Goal: Task Accomplishment & Management: Manage account settings

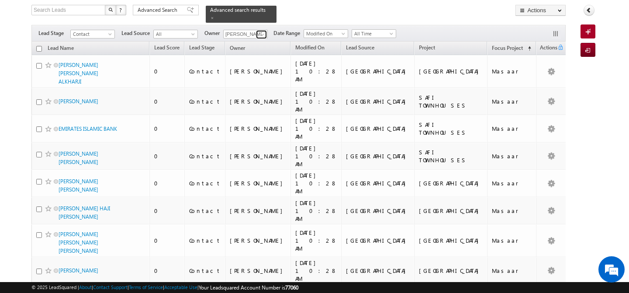
click at [261, 31] on span at bounding box center [262, 34] width 7 height 7
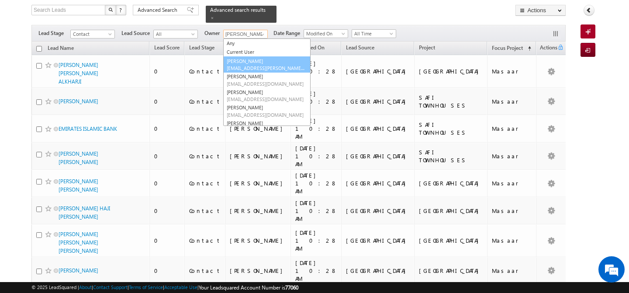
click at [263, 65] on span "[EMAIL_ADDRESS][PERSON_NAME][DOMAIN_NAME]" at bounding box center [266, 68] width 79 height 7
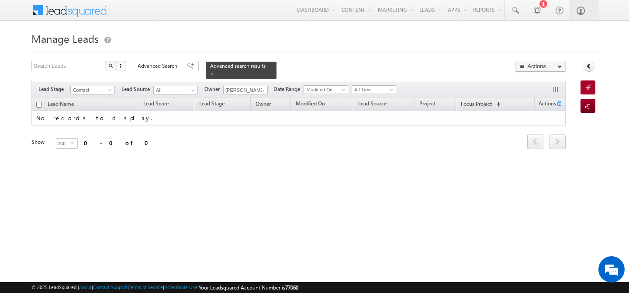
click at [287, 155] on div "Lead Name Lead Score Lead Stage Owner Modified On first" at bounding box center [298, 129] width 534 height 65
click at [265, 87] on span at bounding box center [262, 90] width 7 height 7
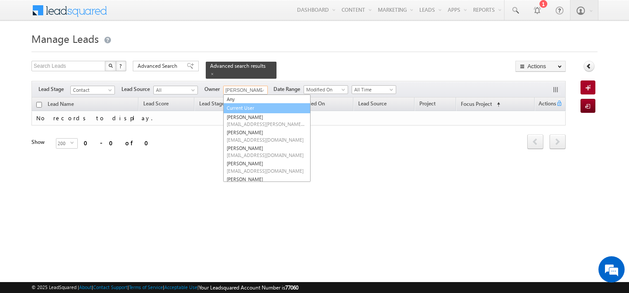
click at [245, 104] on link "Current User" at bounding box center [266, 108] width 87 height 10
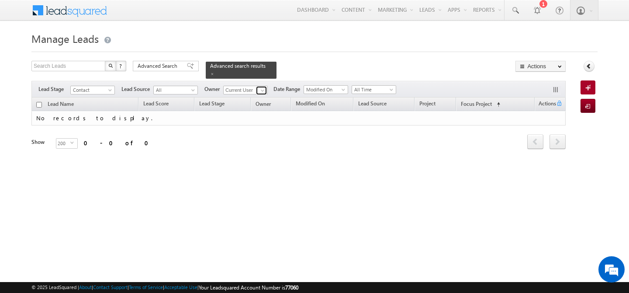
click at [261, 87] on span at bounding box center [262, 90] width 7 height 7
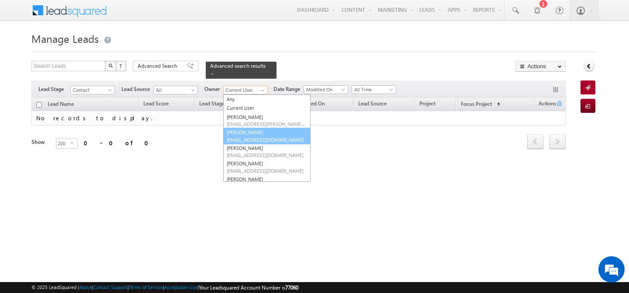
click at [250, 131] on link "[PERSON_NAME] [PERSON_NAME][EMAIL_ADDRESS][DOMAIN_NAME]" at bounding box center [266, 136] width 87 height 17
type input "[PERSON_NAME]"
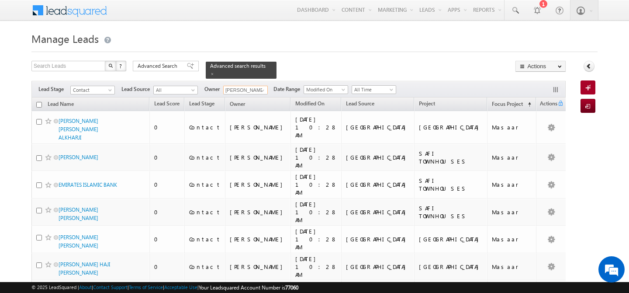
click at [39, 102] on input "checkbox" at bounding box center [39, 105] width 6 height 6
checkbox input "true"
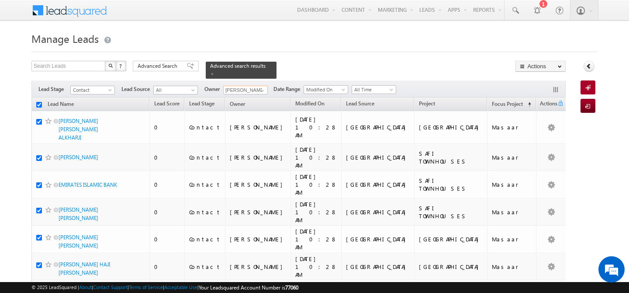
checkbox input "true"
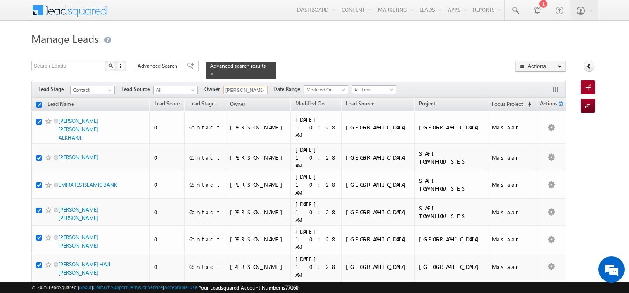
checkbox input "true"
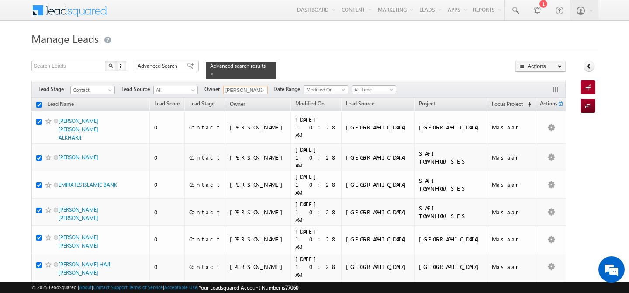
checkbox input "true"
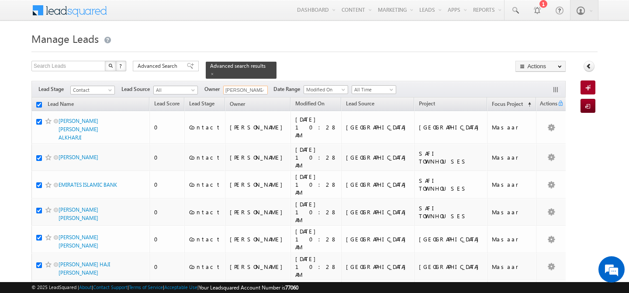
checkbox input "true"
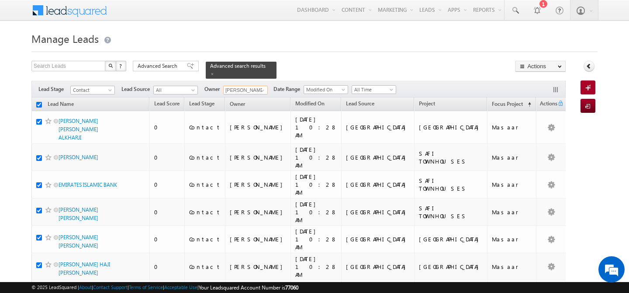
checkbox input "true"
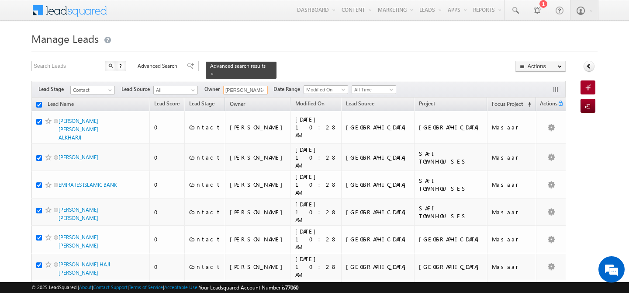
checkbox input "true"
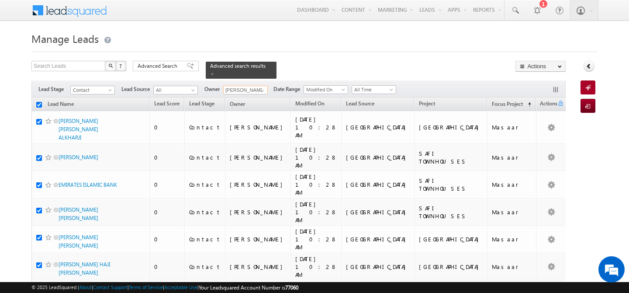
checkbox input "true"
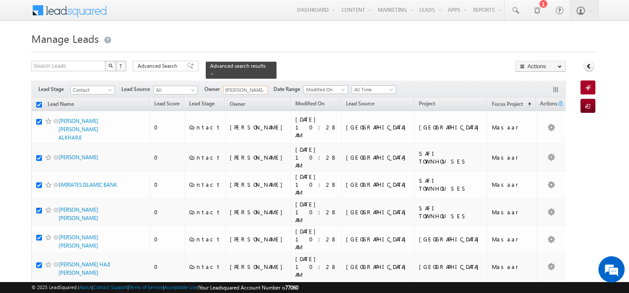
checkbox input "true"
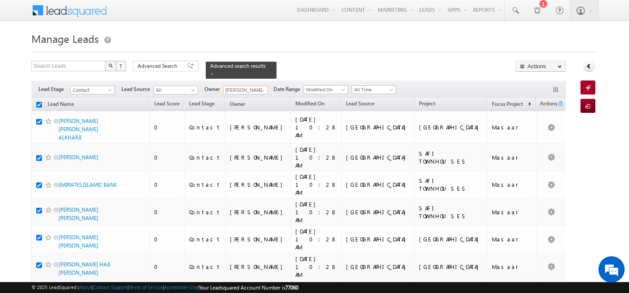
checkbox input "true"
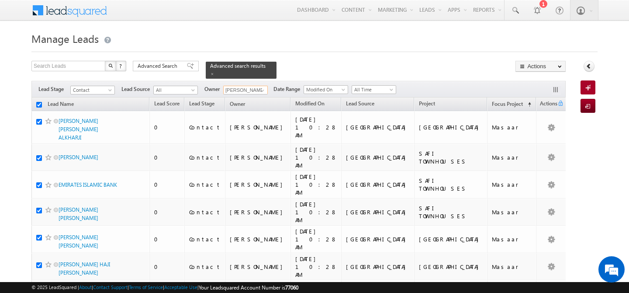
checkbox input "true"
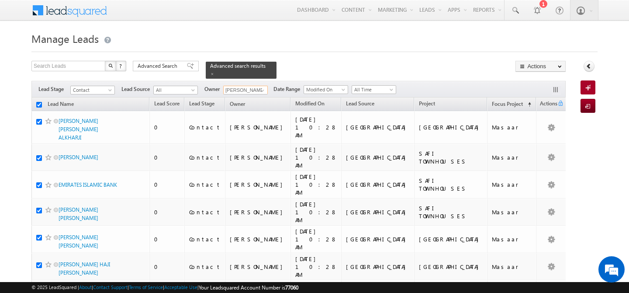
checkbox input "true"
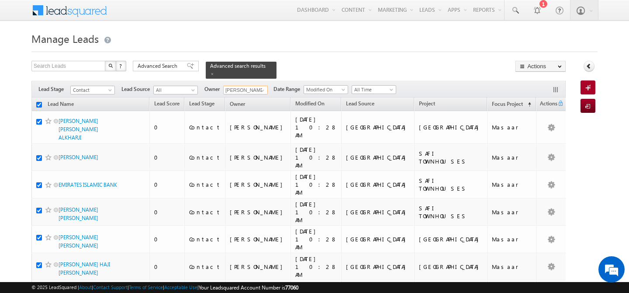
checkbox input "true"
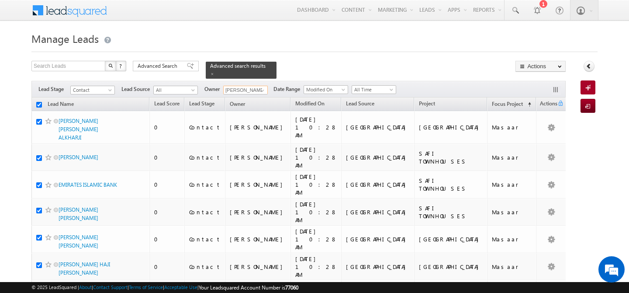
checkbox input "true"
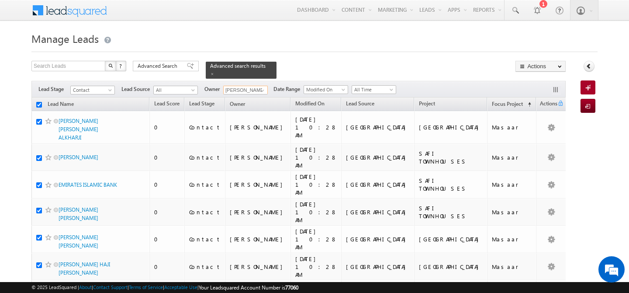
checkbox input "true"
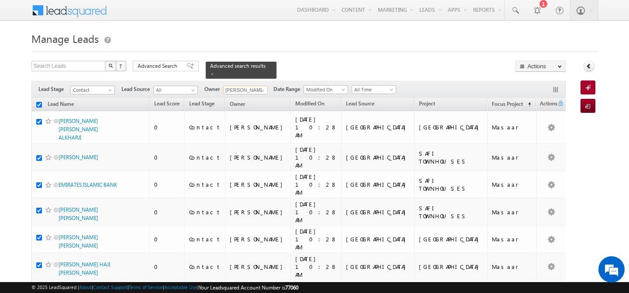
checkbox input "true"
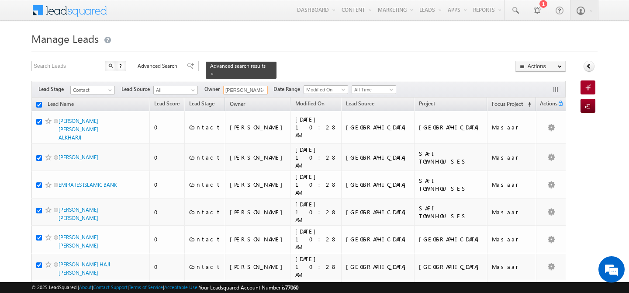
checkbox input "true"
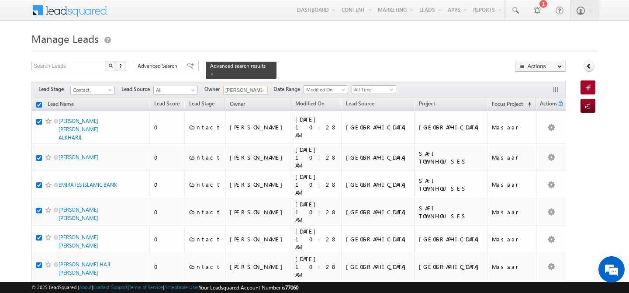
checkbox input "true"
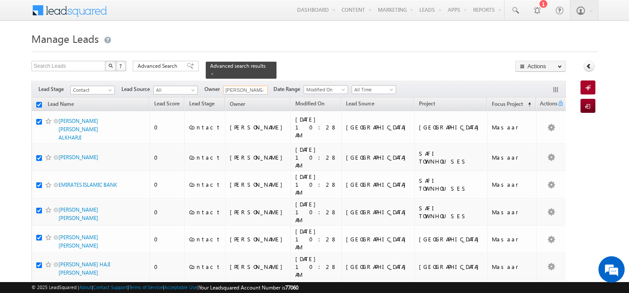
checkbox input "true"
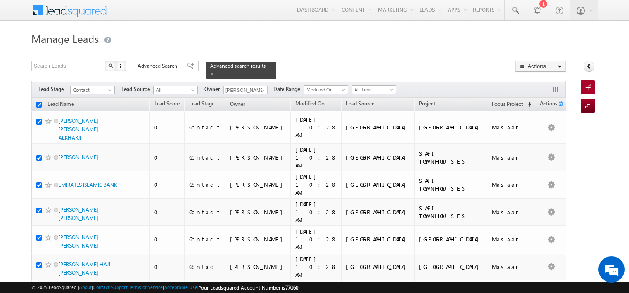
checkbox input "true"
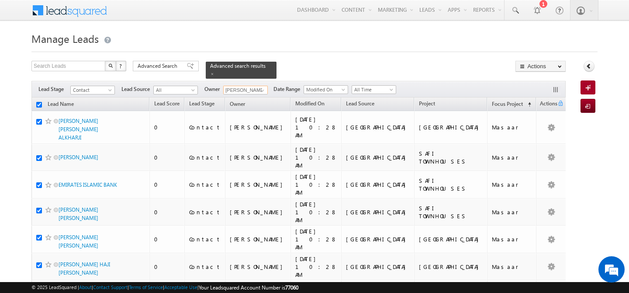
checkbox input "true"
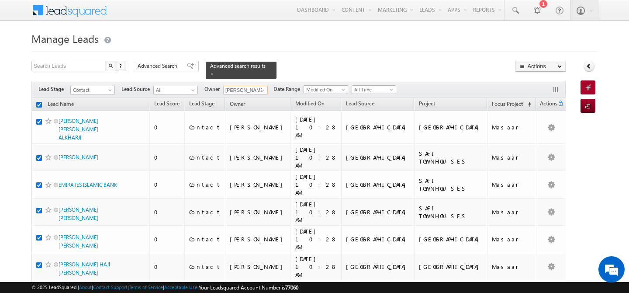
checkbox input "true"
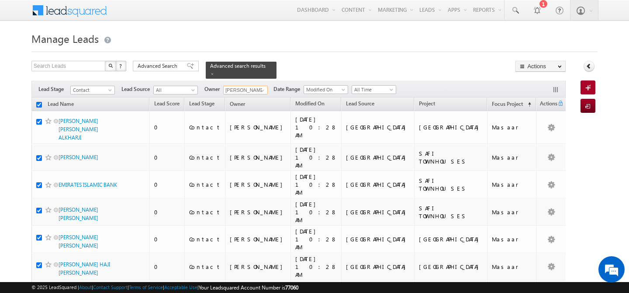
checkbox input "true"
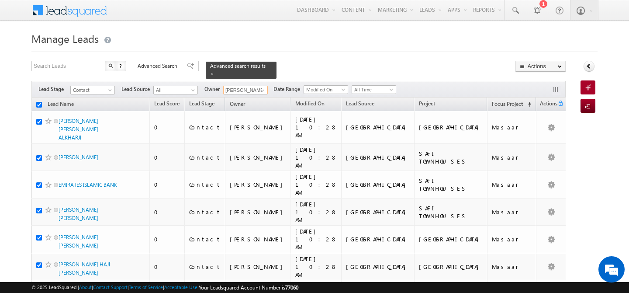
checkbox input "true"
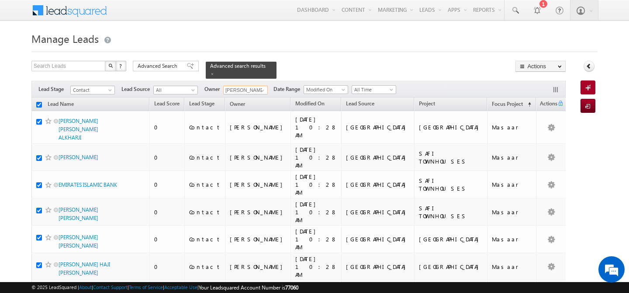
checkbox input "true"
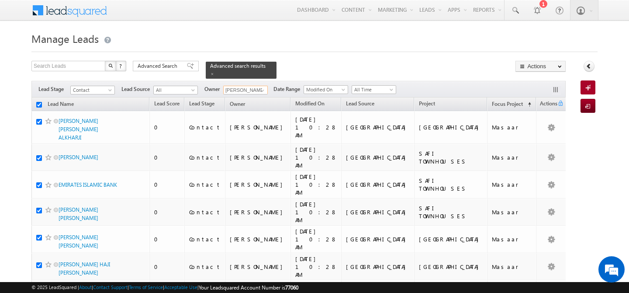
checkbox input "true"
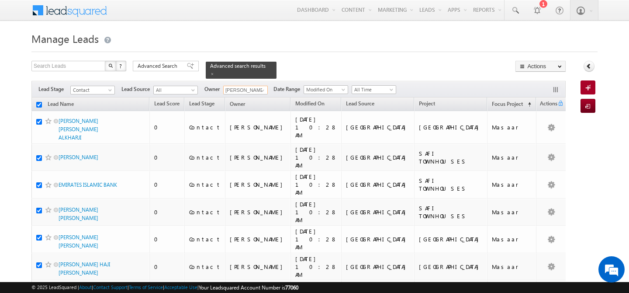
checkbox input "true"
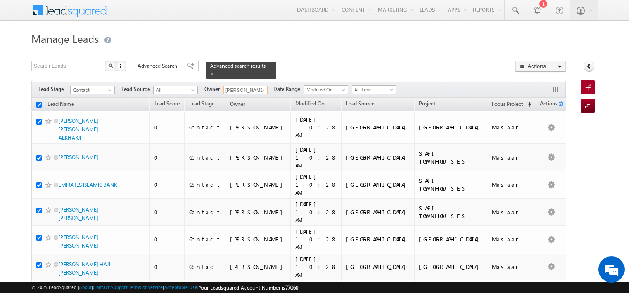
checkbox input "true"
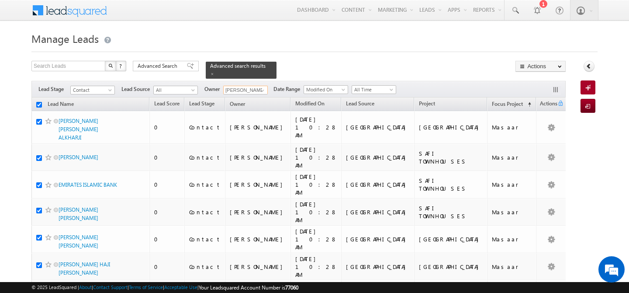
checkbox input "true"
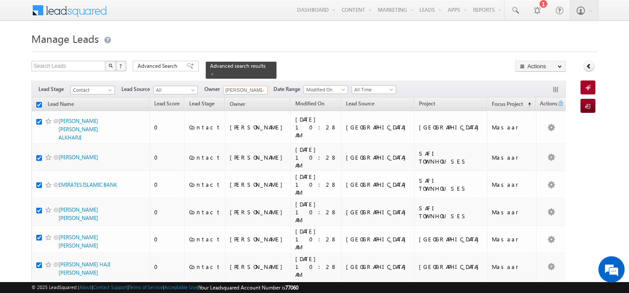
checkbox input "true"
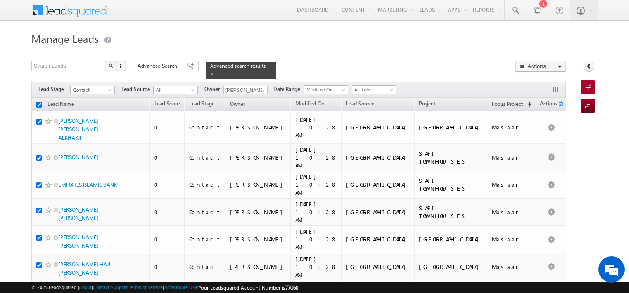
checkbox input "true"
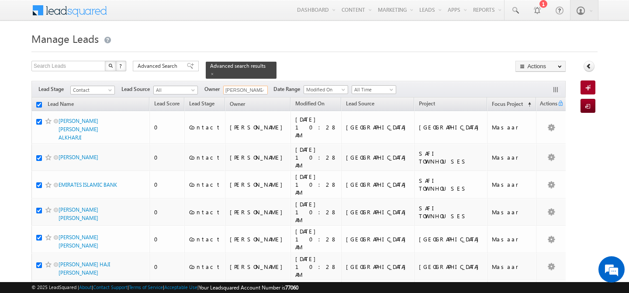
checkbox input "true"
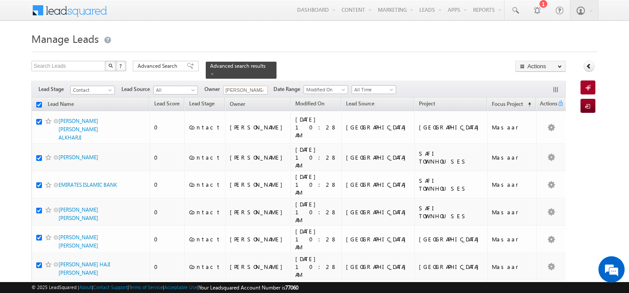
checkbox input "true"
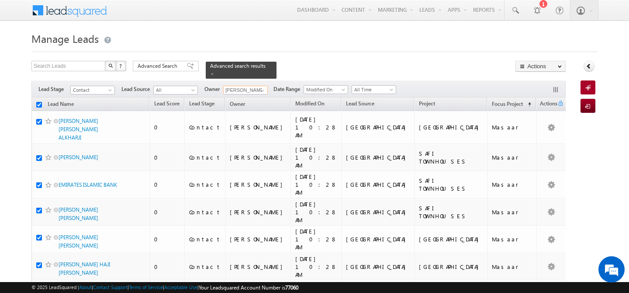
checkbox input "true"
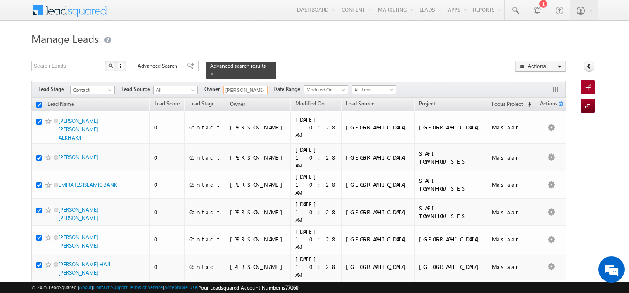
checkbox input "true"
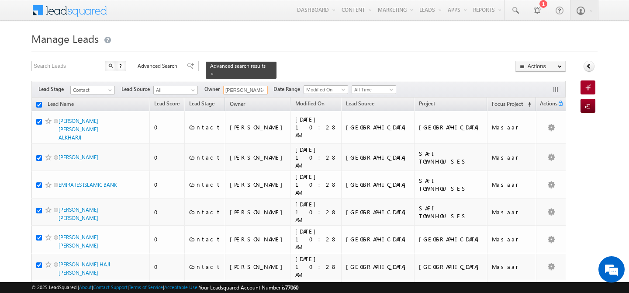
checkbox input "true"
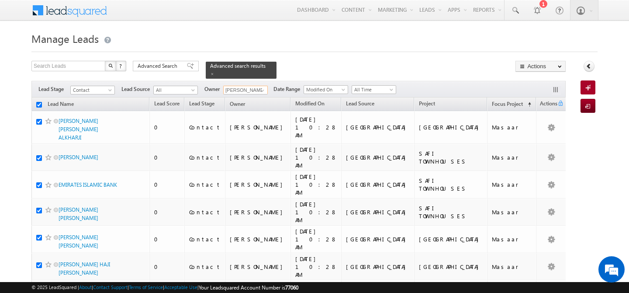
checkbox input "true"
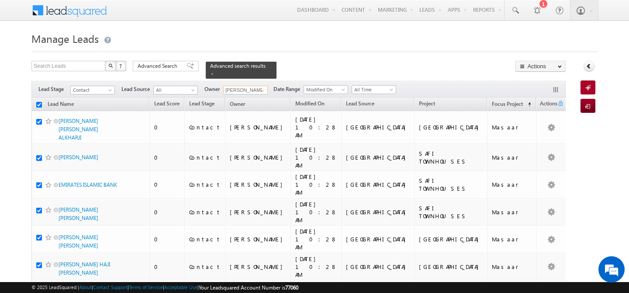
checkbox input "true"
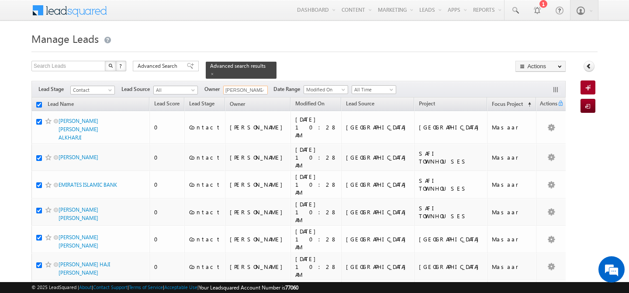
checkbox input "true"
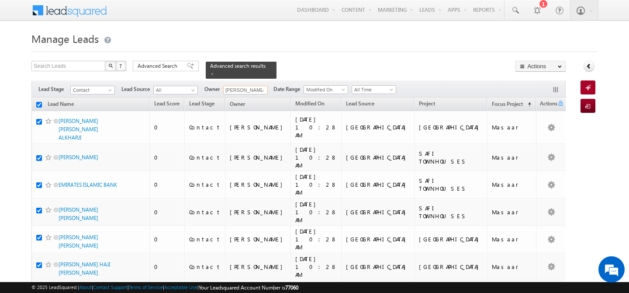
checkbox input "true"
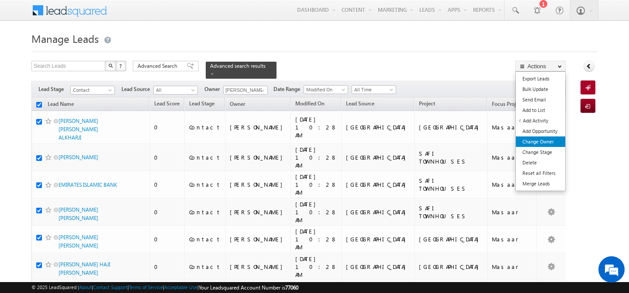
click at [553, 141] on link "Change Owner" at bounding box center [540, 141] width 49 height 10
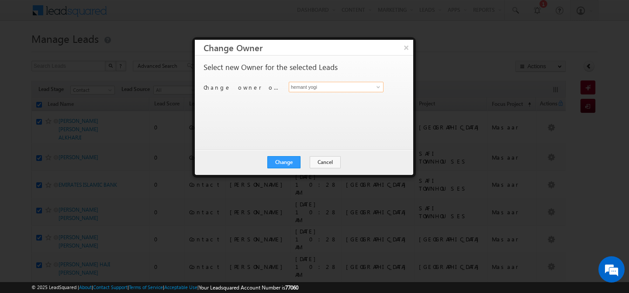
click at [344, 90] on input "hemant yogi" at bounding box center [336, 87] width 95 height 10
click at [404, 49] on button "×" at bounding box center [406, 47] width 14 height 15
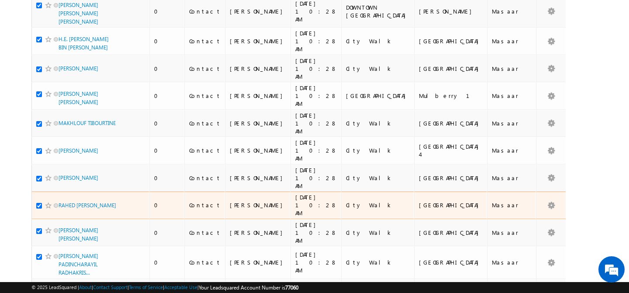
scroll to position [4400, 0]
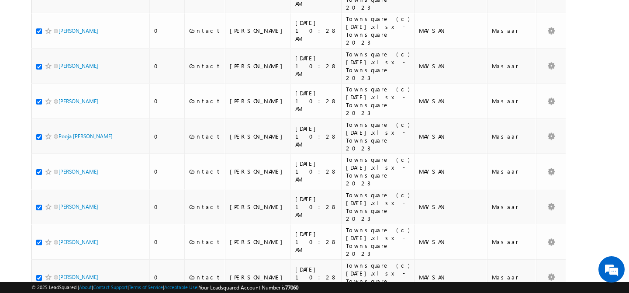
click at [61, 276] on li "100" at bounding box center [61, 276] width 21 height 9
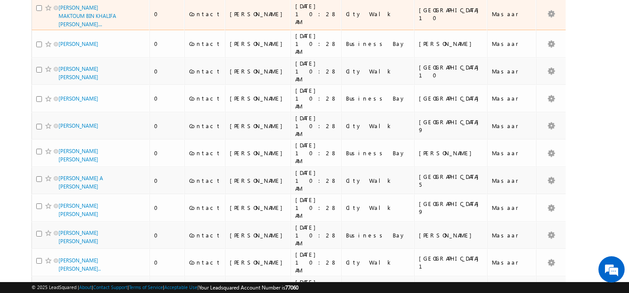
scroll to position [2202, 0]
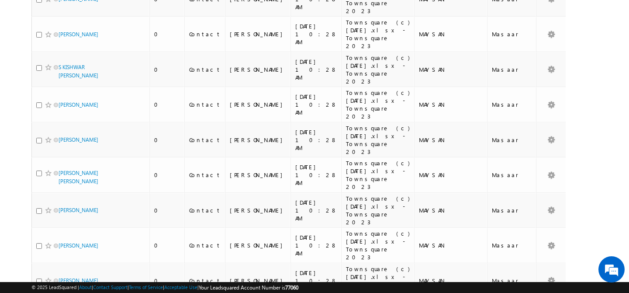
scroll to position [2081, 0]
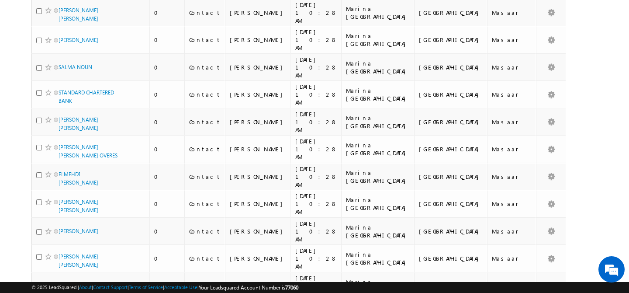
scroll to position [2028, 0]
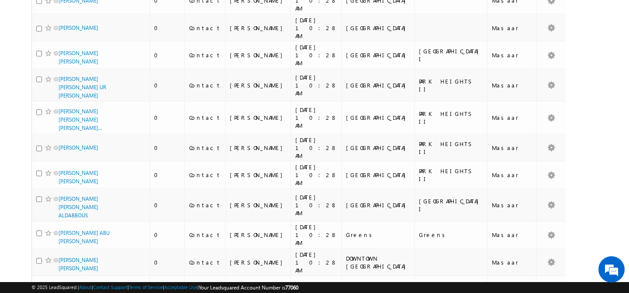
scroll to position [0, 0]
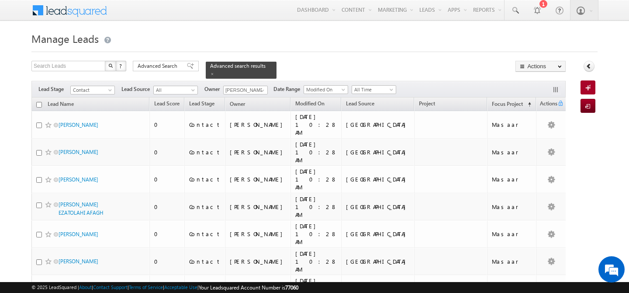
click at [37, 102] on input "checkbox" at bounding box center [39, 105] width 6 height 6
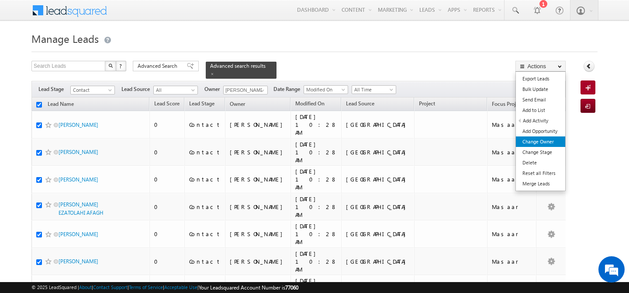
click at [543, 140] on link "Change Owner" at bounding box center [540, 141] width 49 height 10
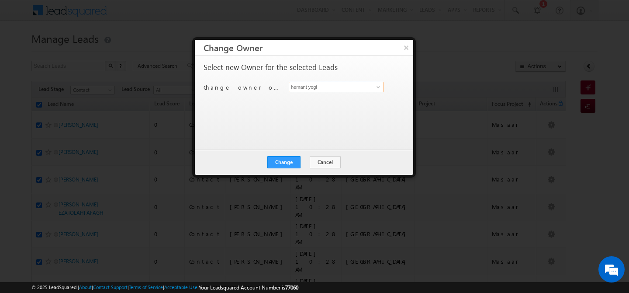
click at [348, 91] on input "hemant yogi" at bounding box center [336, 87] width 95 height 10
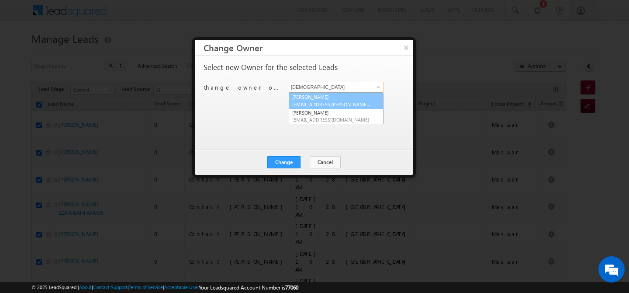
click at [352, 97] on link "[PERSON_NAME] [EMAIL_ADDRESS][PERSON_NAME][DOMAIN_NAME]" at bounding box center [336, 100] width 95 height 17
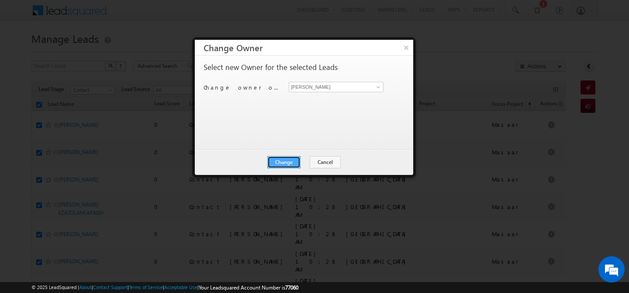
click at [283, 160] on button "Change" at bounding box center [283, 162] width 33 height 12
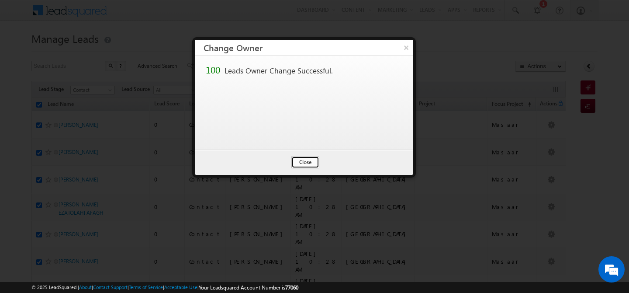
click at [306, 163] on button "Close" at bounding box center [305, 162] width 28 height 12
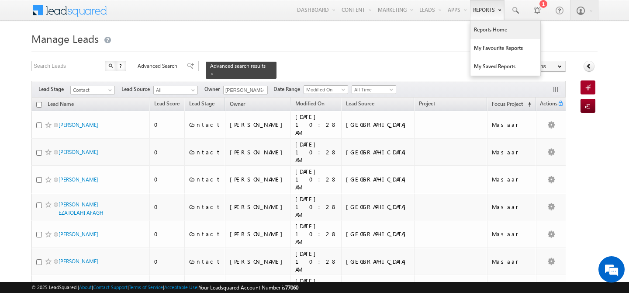
click at [482, 31] on link "Reports Home" at bounding box center [505, 30] width 70 height 18
